Goal: Information Seeking & Learning: Learn about a topic

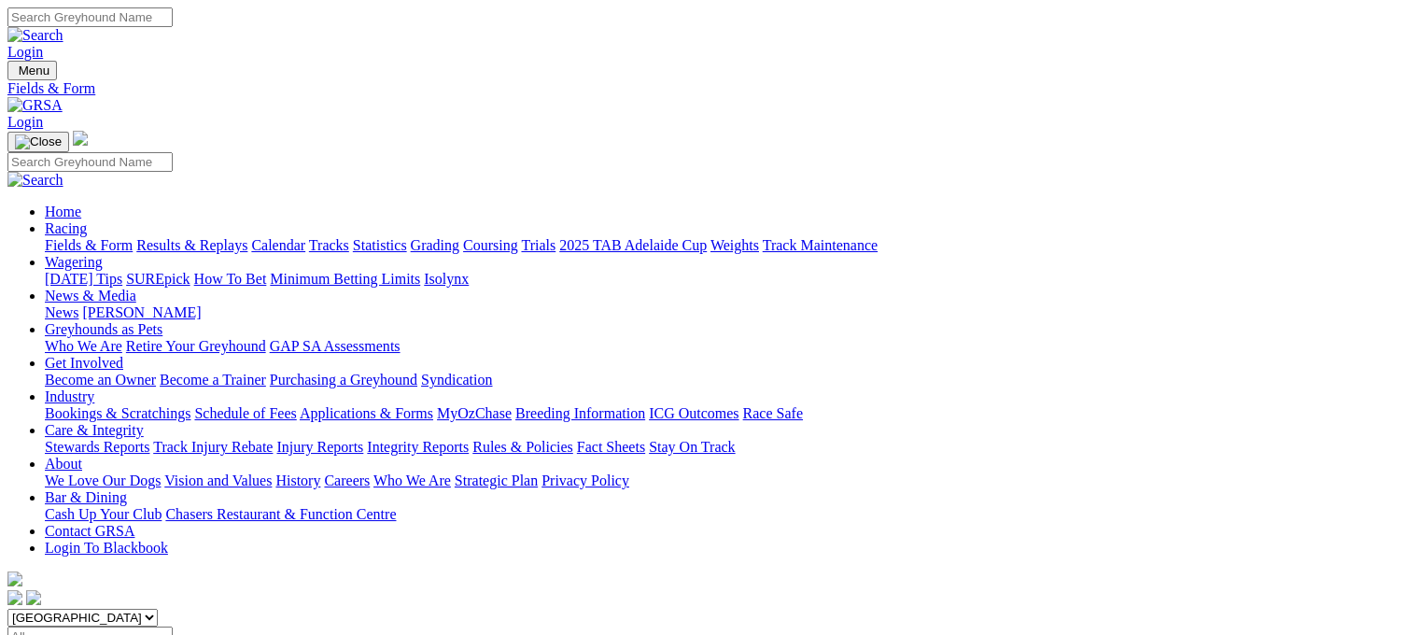
select select "QLD"
click at [125, 609] on select "South Australia New South Wales Northern Territory Queensland Tasmania Victoria…" at bounding box center [82, 618] width 150 height 18
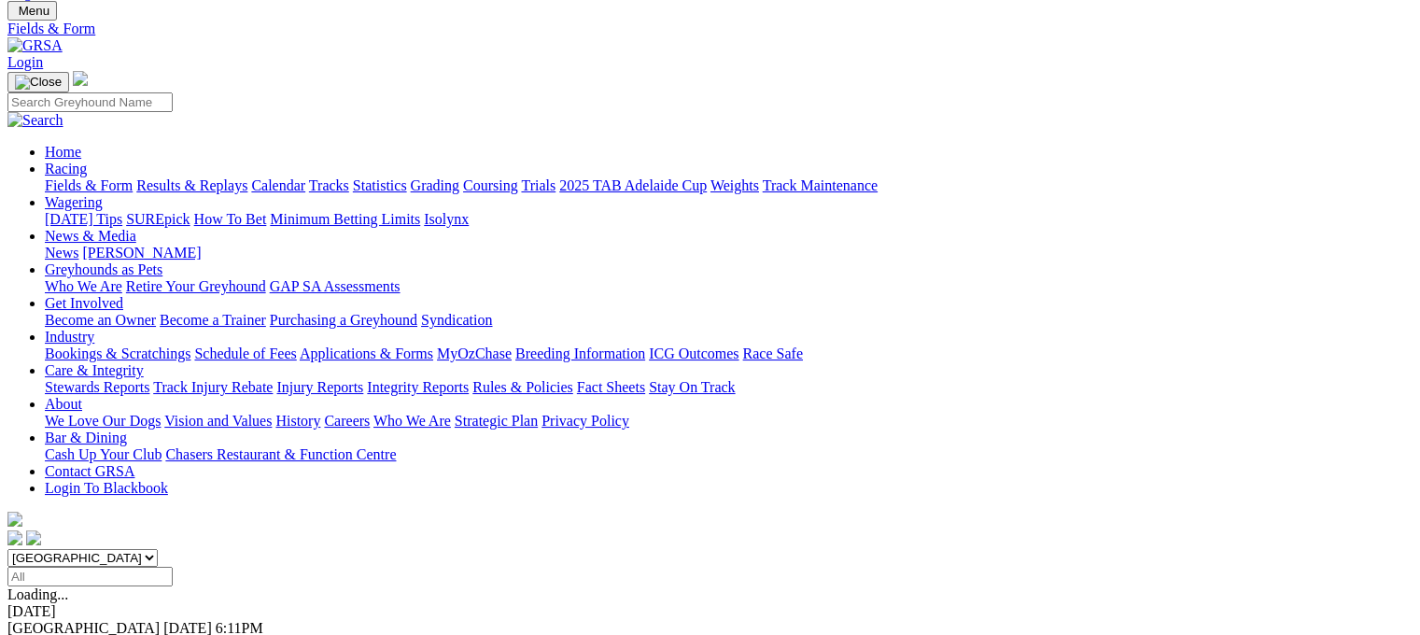
scroll to position [93, 0]
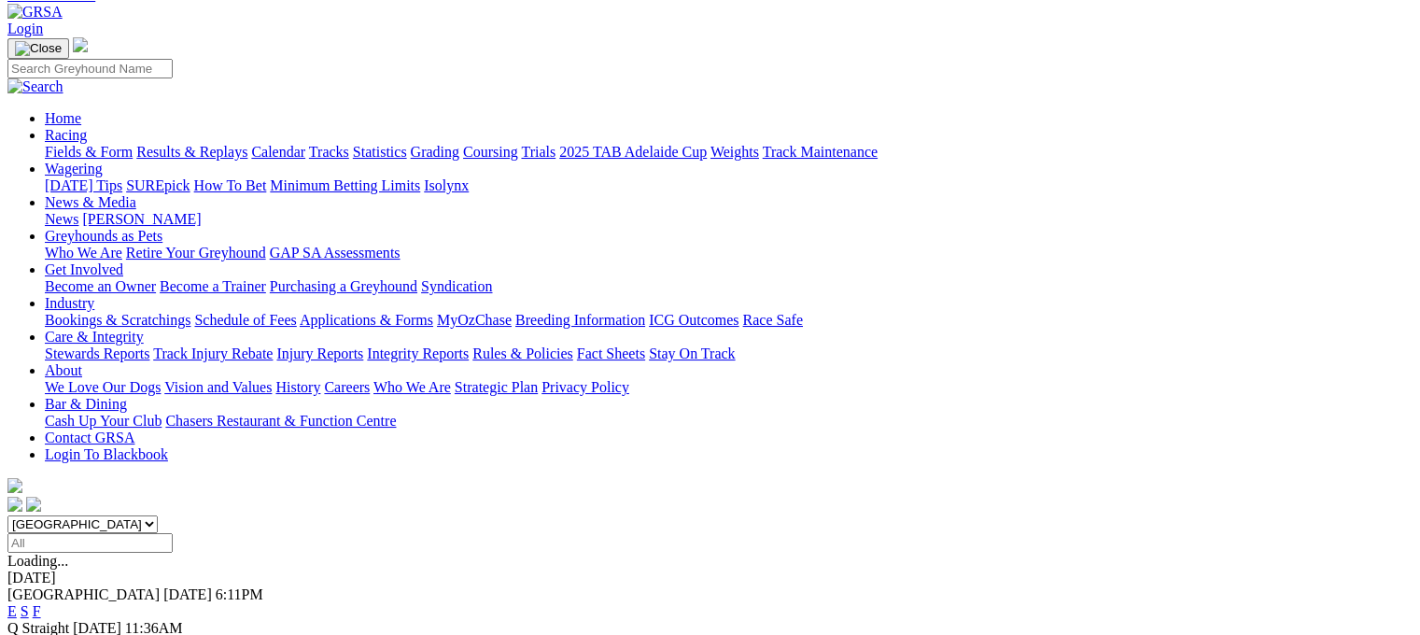
click at [17, 603] on link "E" at bounding box center [11, 611] width 9 height 16
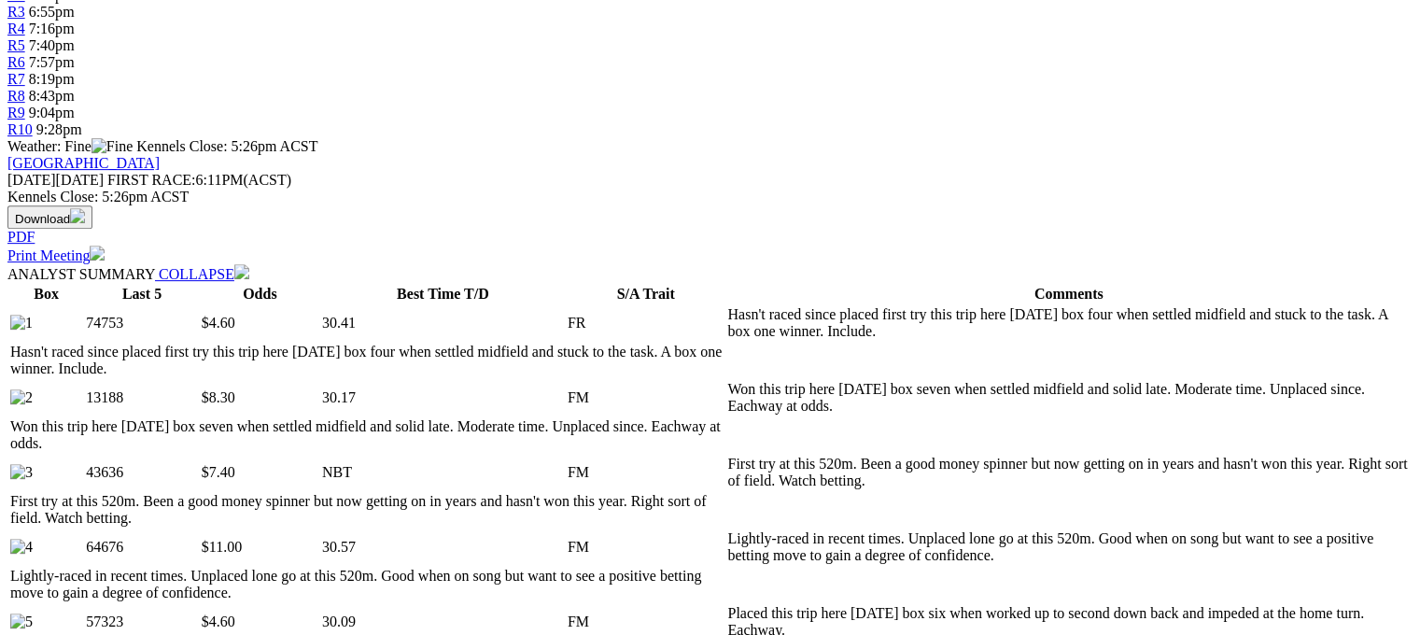
scroll to position [747, 0]
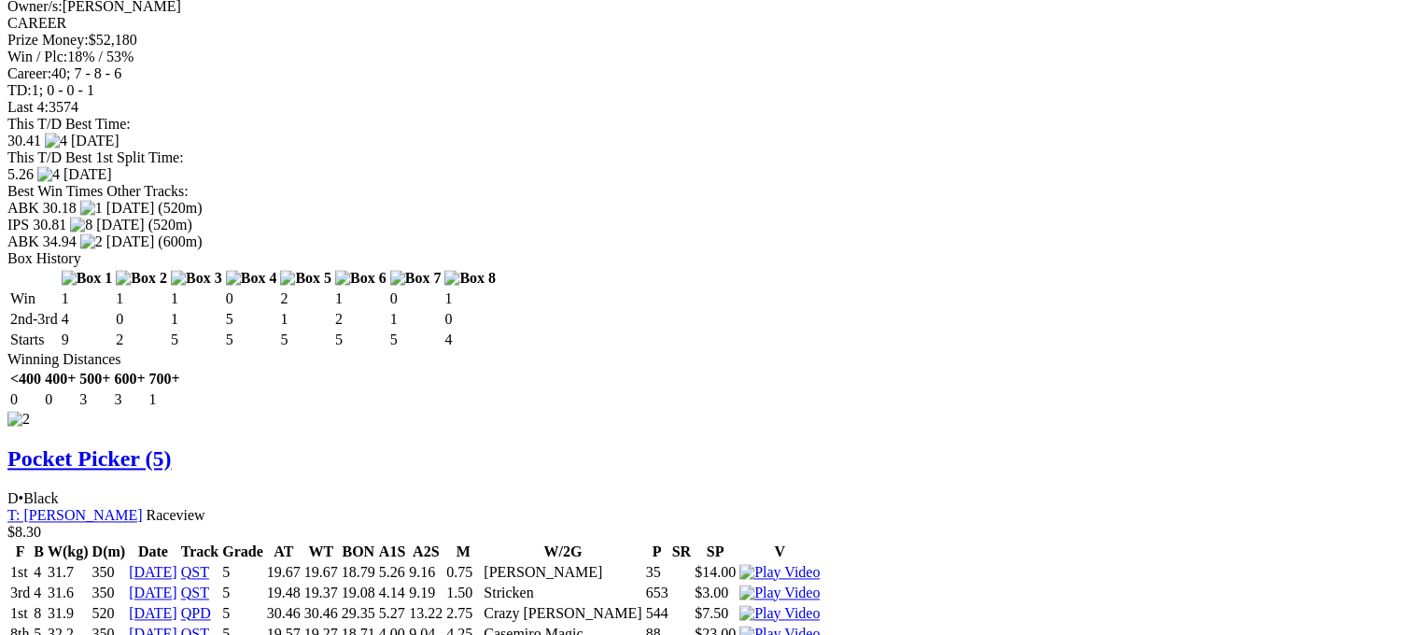
scroll to position [2427, 0]
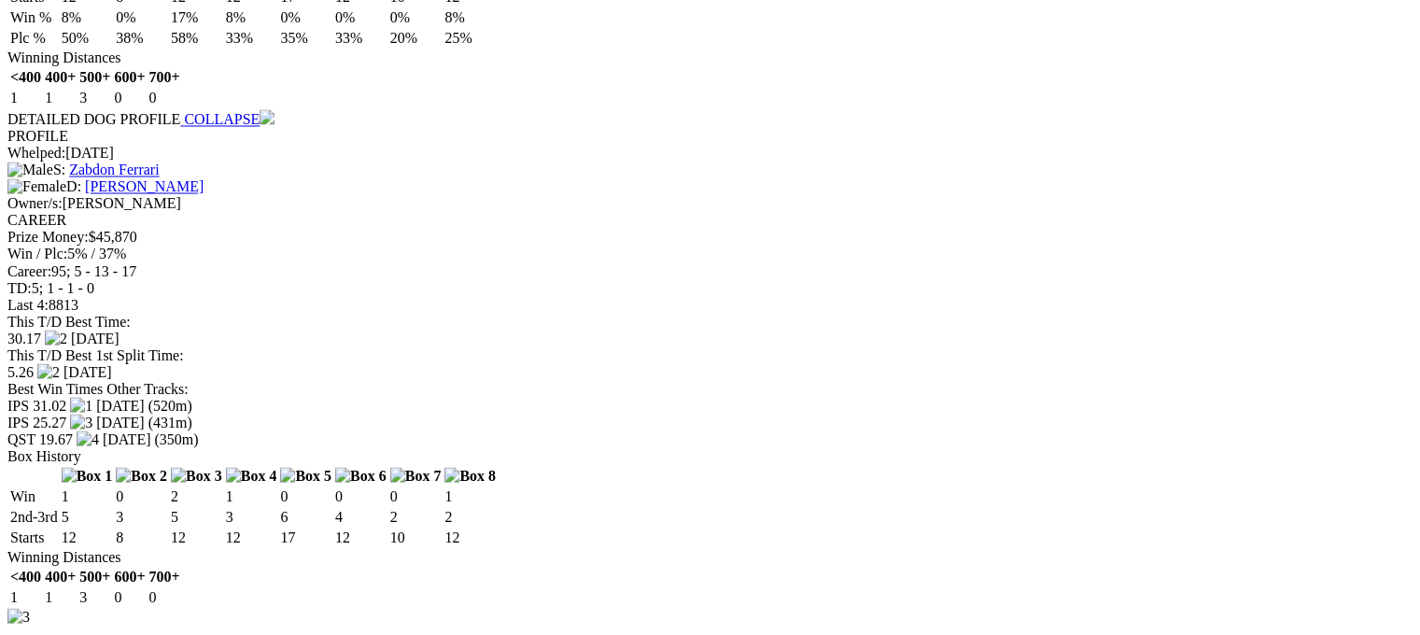
scroll to position [3454, 0]
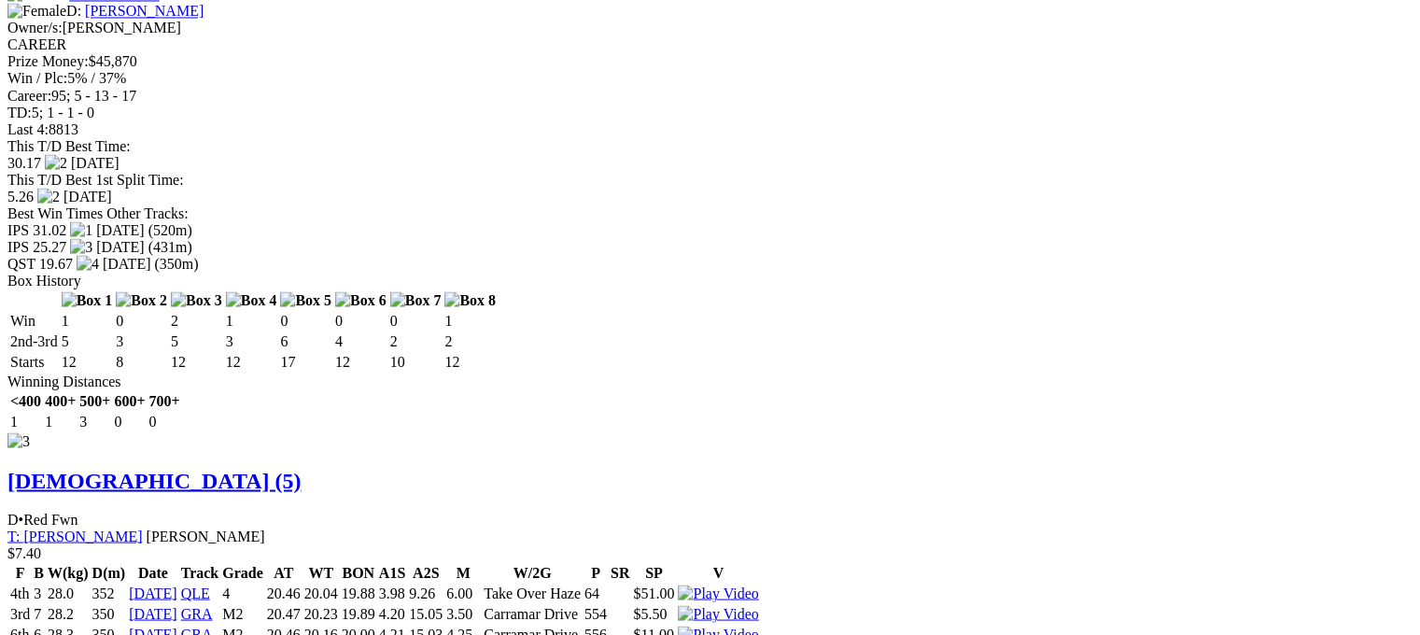
drag, startPoint x: 605, startPoint y: 354, endPoint x: 617, endPoint y: 354, distance: 12.1
